Goal: Communication & Community: Answer question/provide support

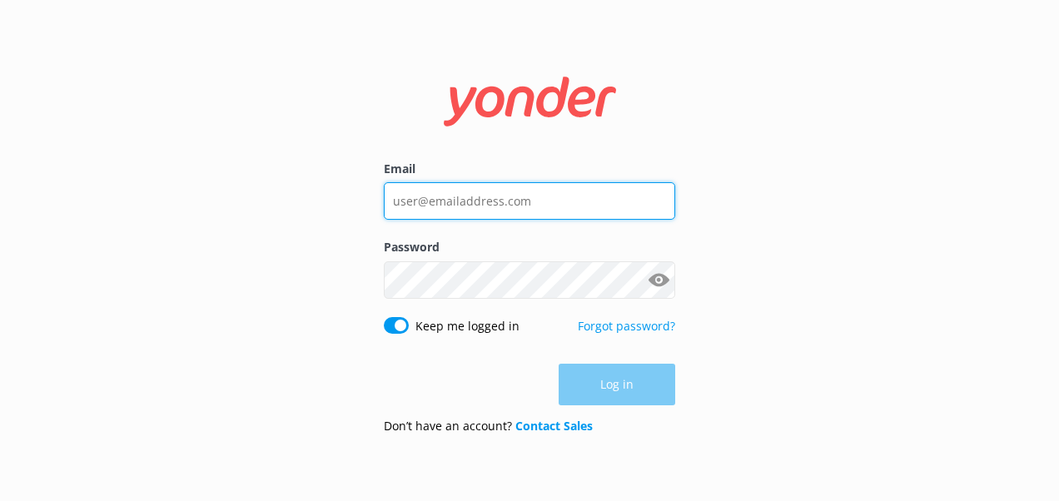
type input "[PERSON_NAME][EMAIL_ADDRESS][DOMAIN_NAME]"
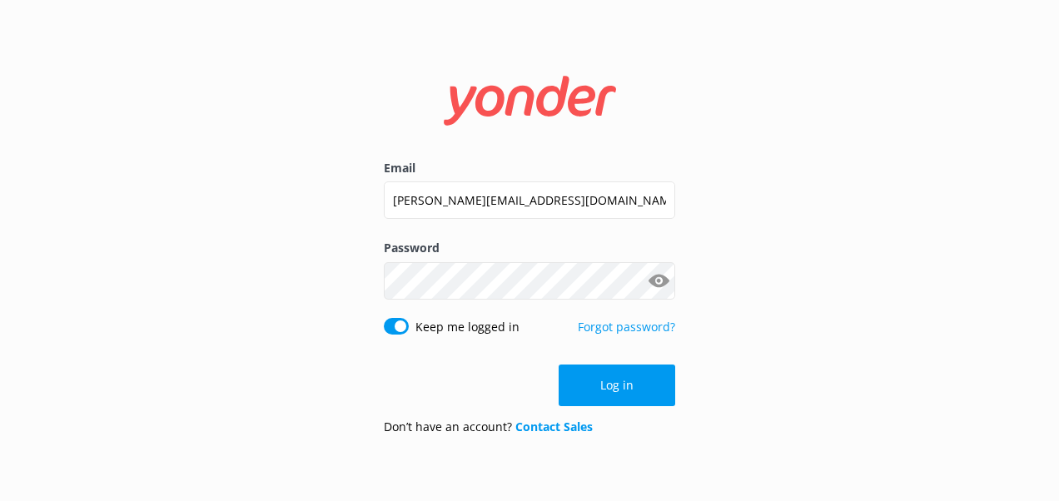
click at [642, 280] on button "Show password" at bounding box center [658, 280] width 33 height 33
click at [637, 378] on button "Log in" at bounding box center [617, 386] width 117 height 42
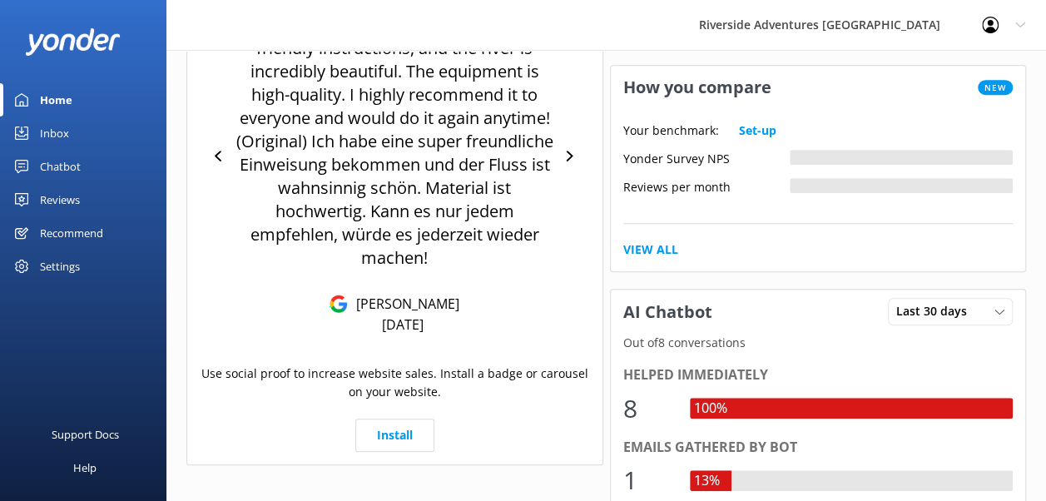
scroll to position [430, 0]
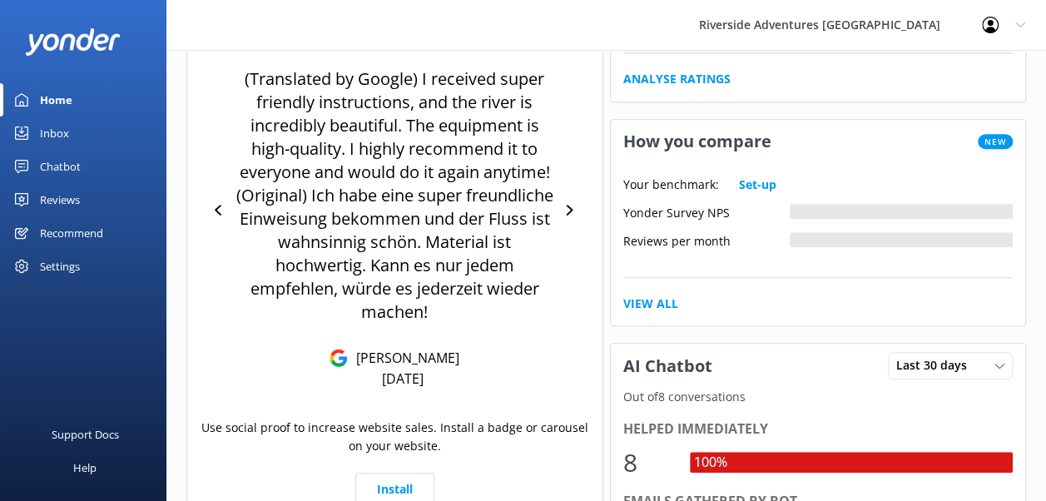
click at [71, 165] on div "Chatbot" at bounding box center [60, 166] width 41 height 33
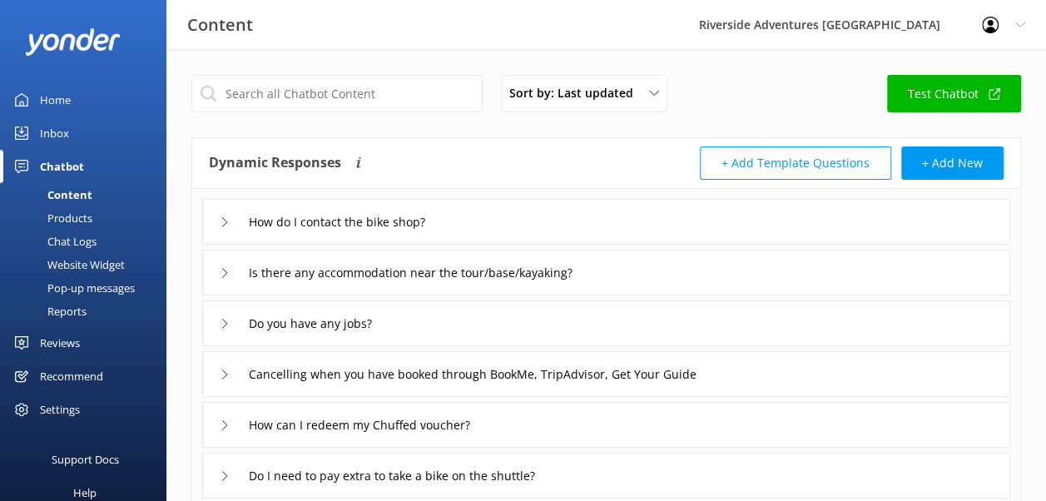
click at [40, 126] on div "Inbox" at bounding box center [54, 133] width 29 height 33
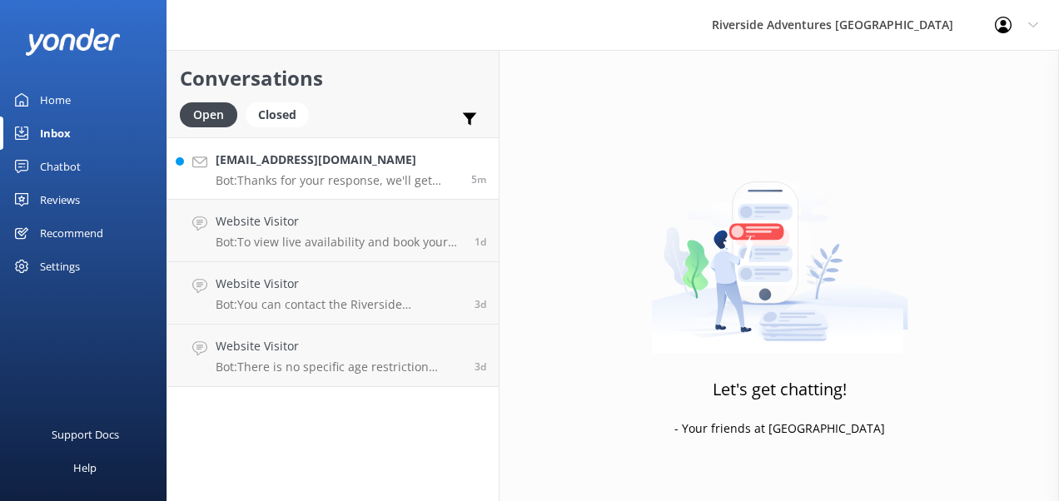
click at [300, 176] on p "Bot: Thanks for your response, we'll get back to you as soon as we can during o…" at bounding box center [337, 180] width 243 height 15
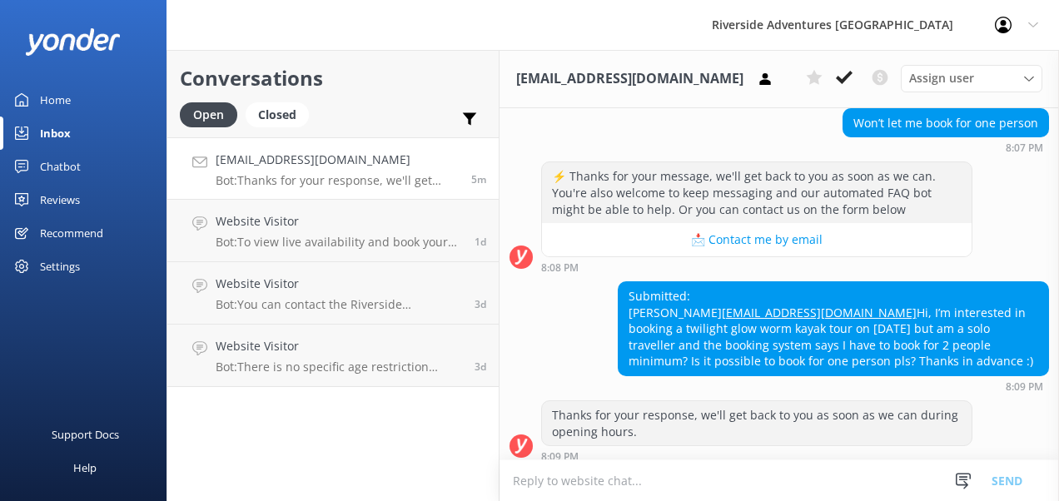
scroll to position [399, 0]
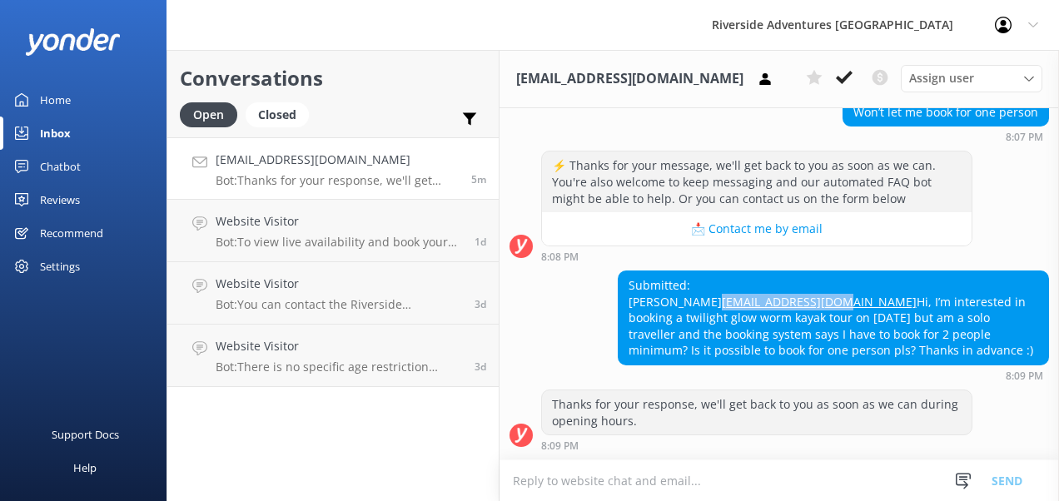
drag, startPoint x: 756, startPoint y: 288, endPoint x: 624, endPoint y: 285, distance: 131.6
click at [624, 285] on div "Submitted: Elise [EMAIL_ADDRESS][DOMAIN_NAME] Hi, I’m interested in booking a t…" at bounding box center [834, 317] width 430 height 93
click at [994, 81] on div "Assign user" at bounding box center [971, 78] width 133 height 18
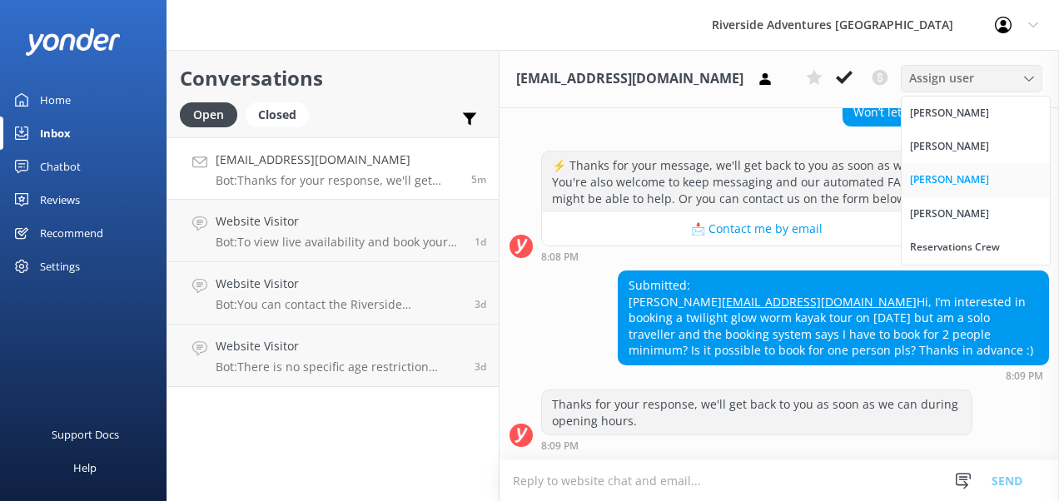
click at [959, 176] on div "[PERSON_NAME]" at bounding box center [949, 179] width 79 height 17
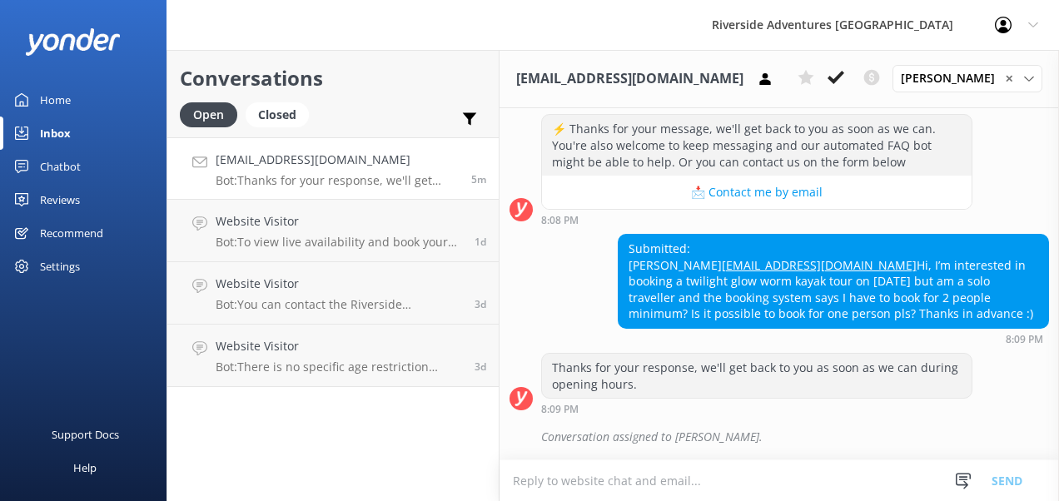
scroll to position [435, 0]
drag, startPoint x: 756, startPoint y: 256, endPoint x: 621, endPoint y: 250, distance: 135.0
click at [621, 250] on div "Submitted: Elise [EMAIL_ADDRESS][DOMAIN_NAME] Hi, I’m interested in booking a t…" at bounding box center [834, 281] width 430 height 93
copy link "[EMAIL_ADDRESS][DOMAIN_NAME]"
click at [752, 480] on textarea at bounding box center [779, 480] width 559 height 41
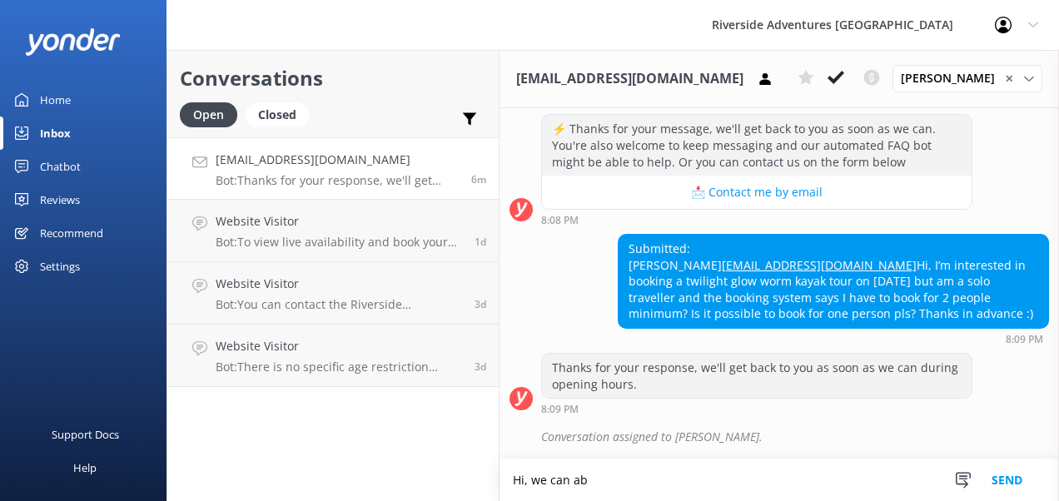
drag, startPoint x: 589, startPoint y: 485, endPoint x: 533, endPoint y: 479, distance: 56.1
click at [533, 479] on textarea "Hi, we can ab" at bounding box center [779, 481] width 559 height 42
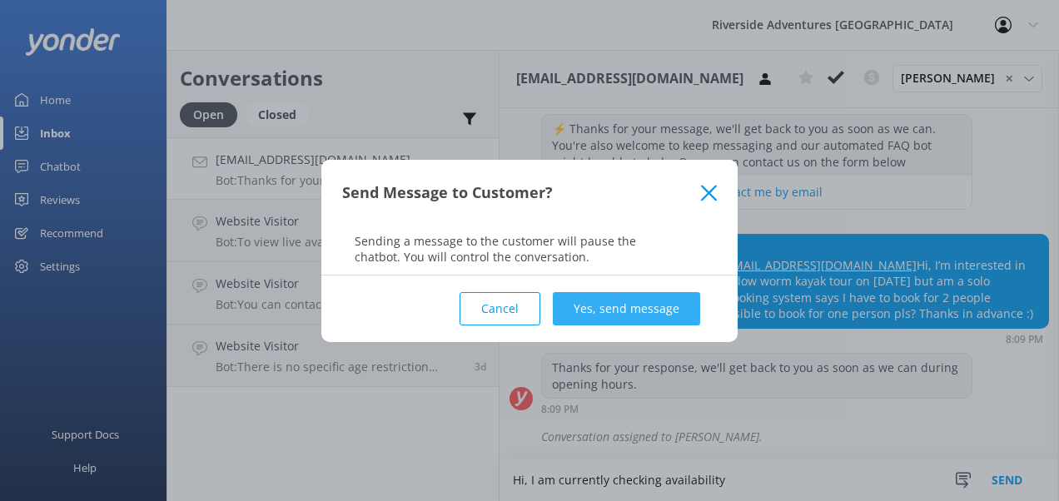
type textarea "Hi, I am currently checking availability"
click at [631, 313] on button "Yes, send message" at bounding box center [626, 308] width 147 height 33
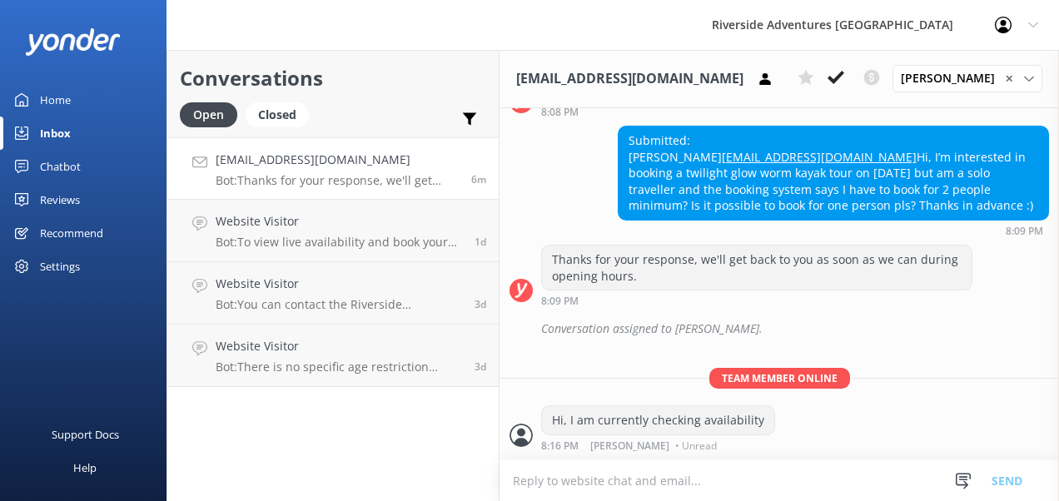
scroll to position [543, 0]
click at [584, 477] on textarea at bounding box center [779, 480] width 559 height 41
type textarea "w"
type textarea "I"
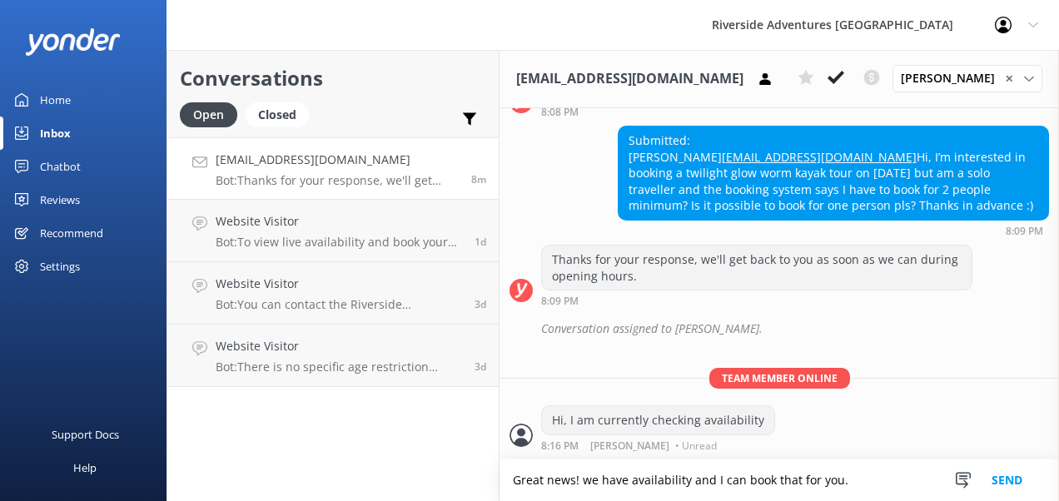
type textarea "Great news! we have availability and I can book that for you."
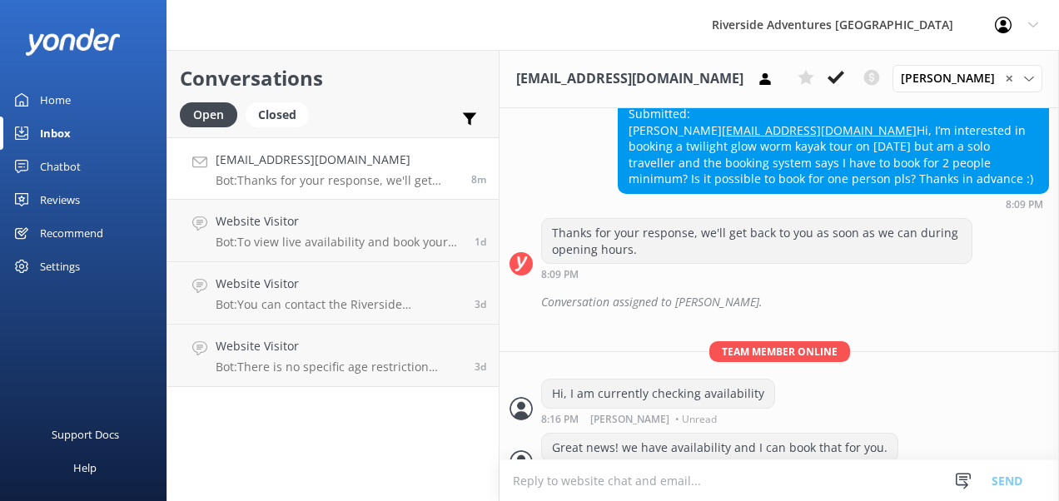
scroll to position [596, 0]
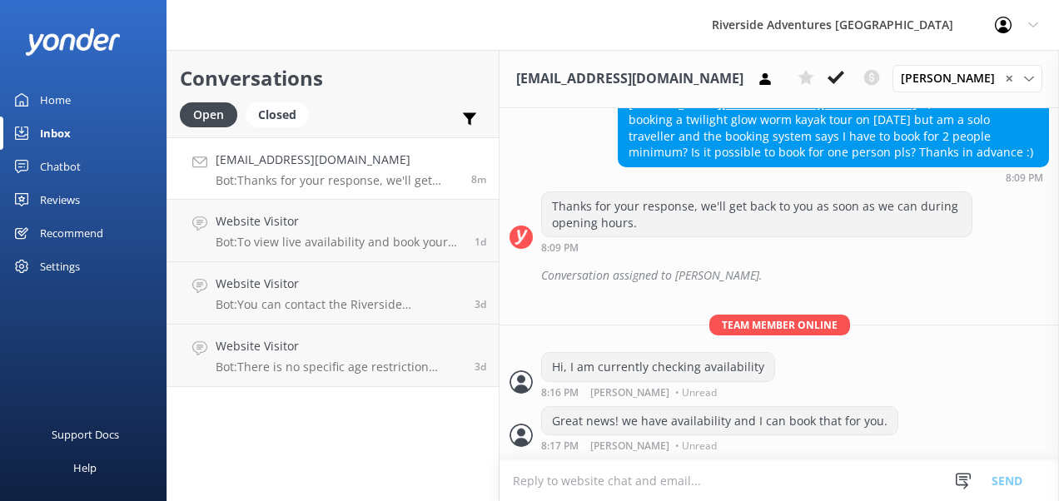
click at [618, 481] on textarea at bounding box center [779, 480] width 559 height 41
click at [1031, 80] on icon at bounding box center [1029, 79] width 10 height 10
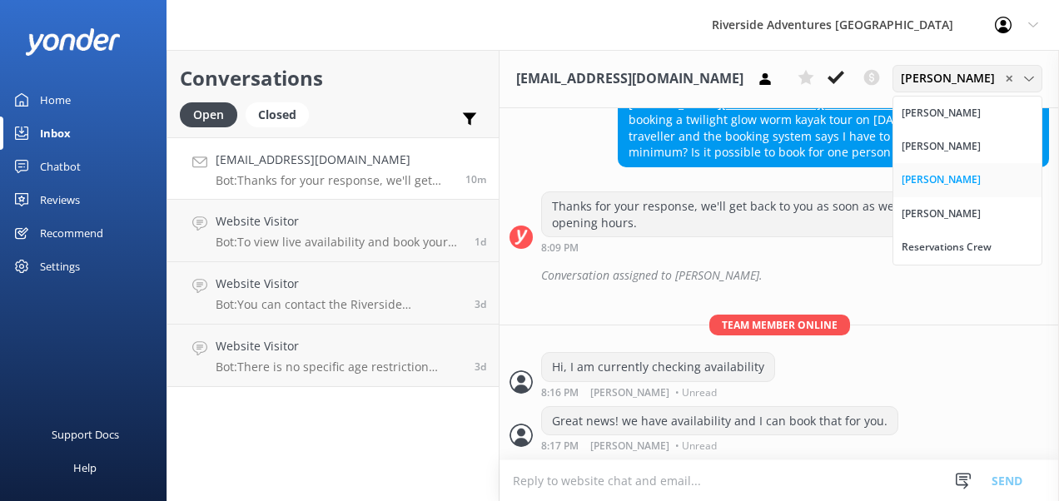
click at [957, 176] on div "[PERSON_NAME]" at bounding box center [941, 179] width 79 height 17
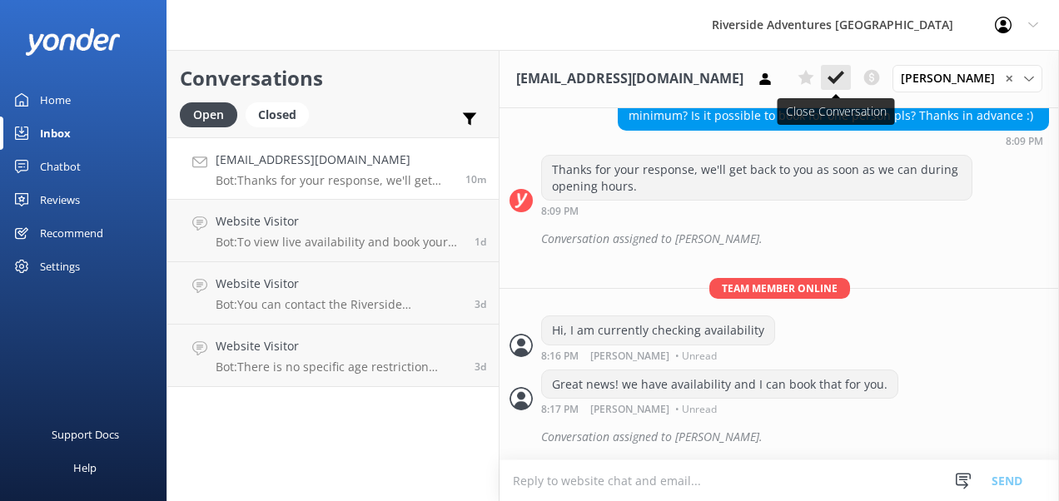
scroll to position [633, 0]
click at [842, 77] on use at bounding box center [836, 77] width 17 height 13
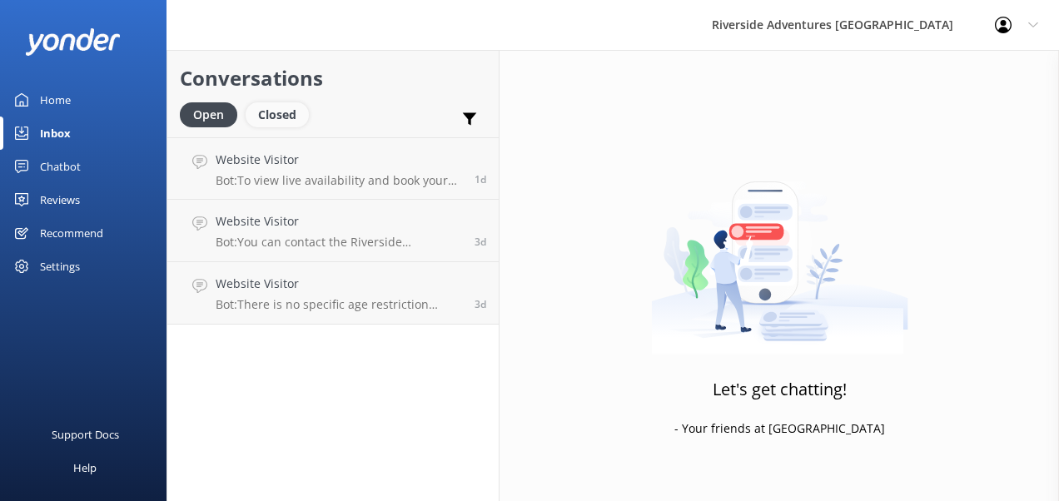
click at [291, 125] on div "Closed" at bounding box center [277, 114] width 63 height 25
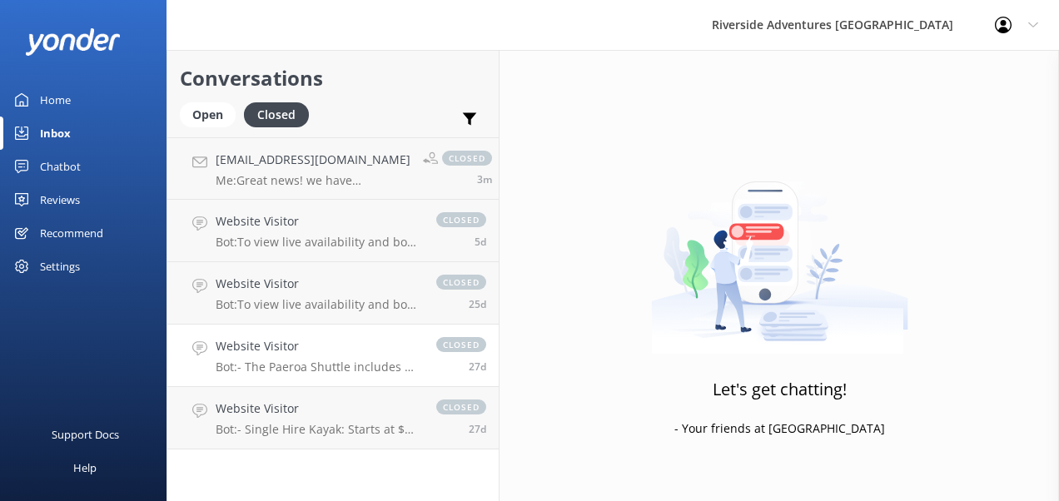
click at [368, 355] on h4 "Website Visitor" at bounding box center [318, 346] width 204 height 18
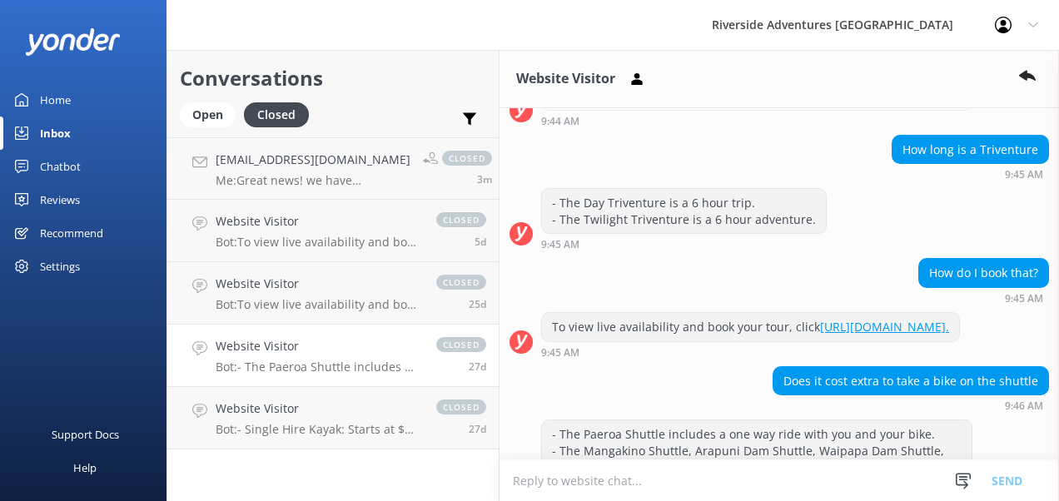
scroll to position [999, 0]
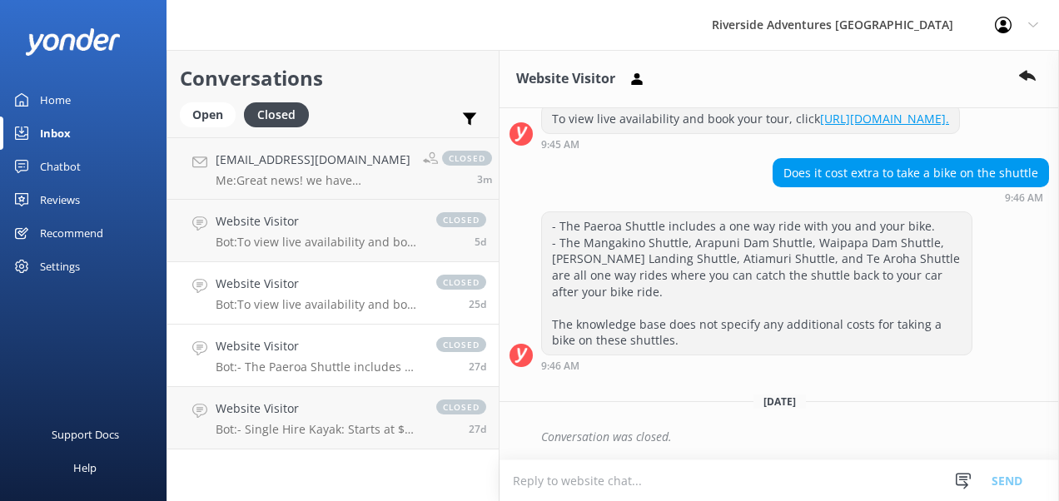
click at [321, 300] on p "Bot: To view live availability and book your tour, click [URL][DOMAIN_NAME]." at bounding box center [318, 304] width 204 height 15
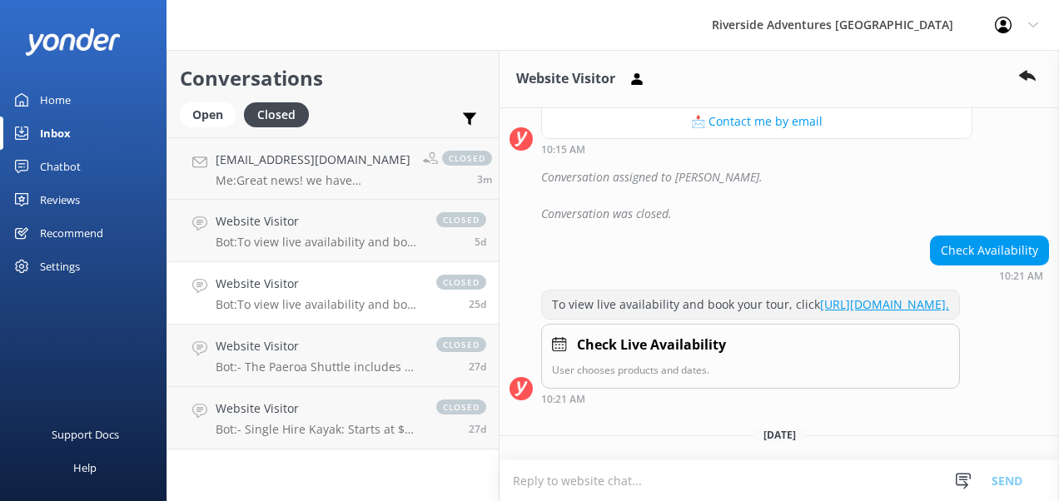
scroll to position [651, 0]
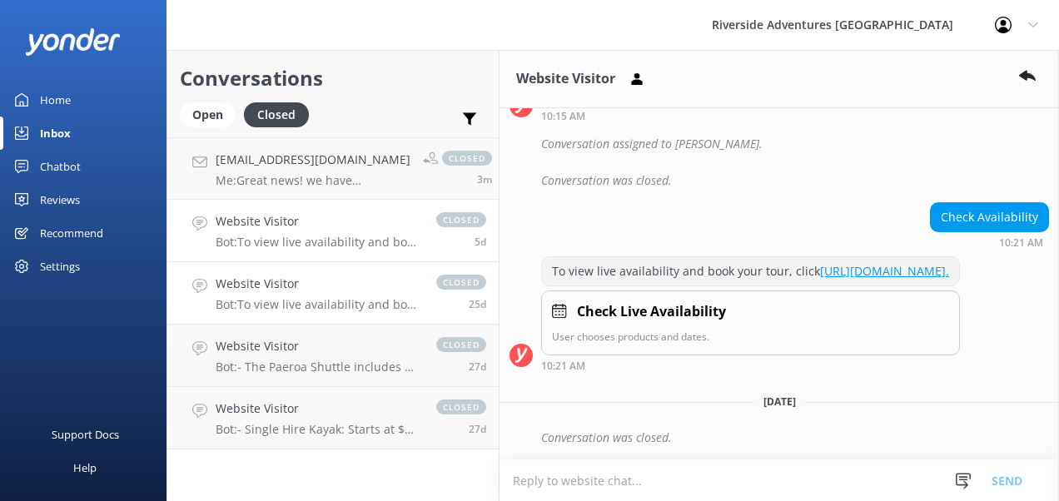
click at [300, 231] on h4 "Website Visitor" at bounding box center [318, 221] width 204 height 18
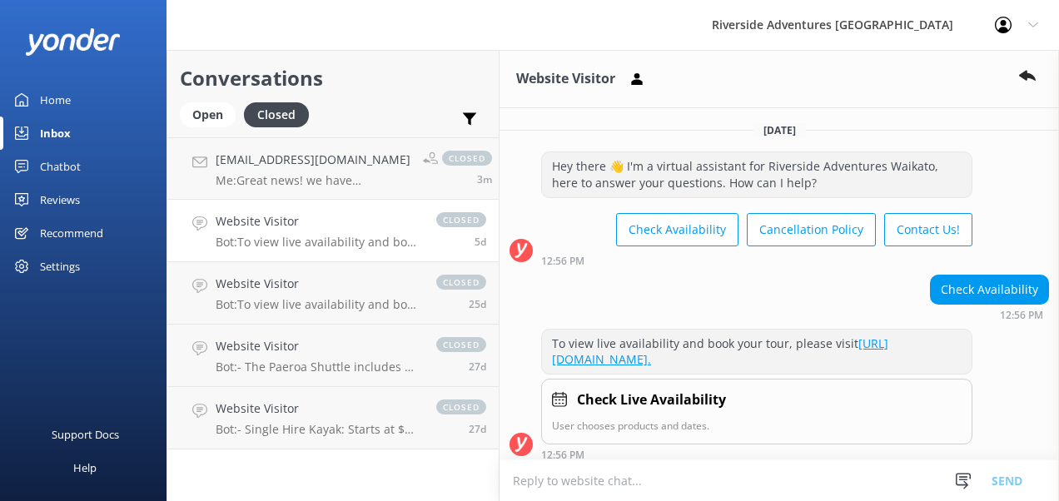
scroll to position [86, 0]
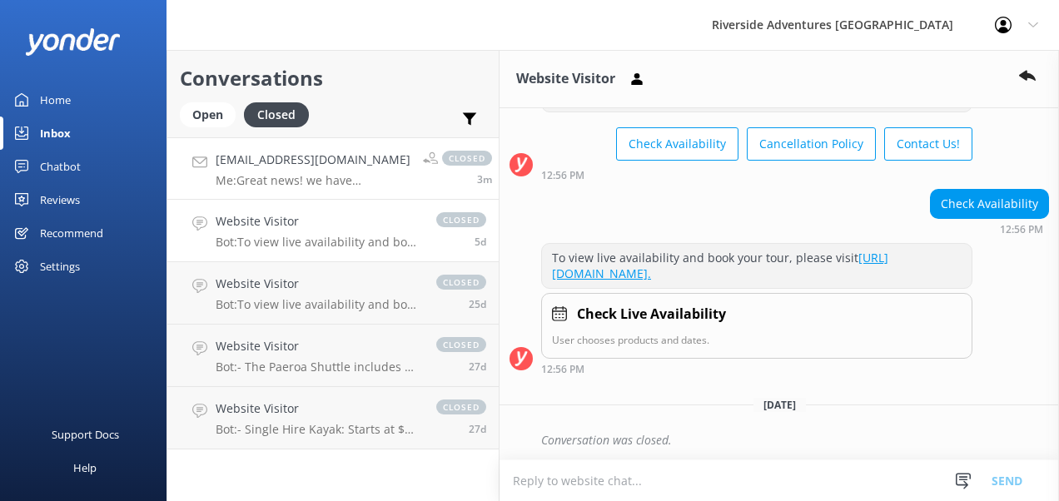
click at [300, 183] on p "Me: Great news! we have availability and I can book that for you." at bounding box center [313, 180] width 195 height 15
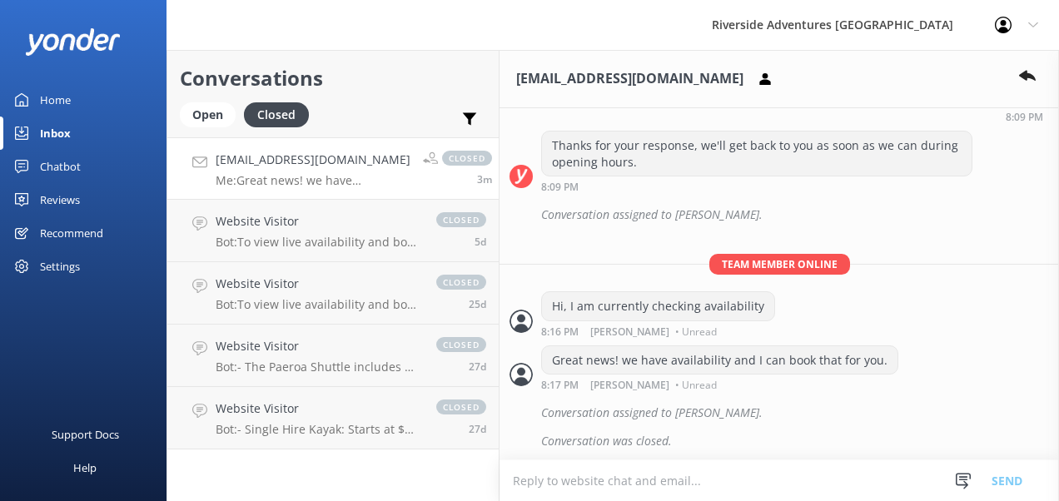
scroll to position [660, 0]
